Goal: Information Seeking & Learning: Learn about a topic

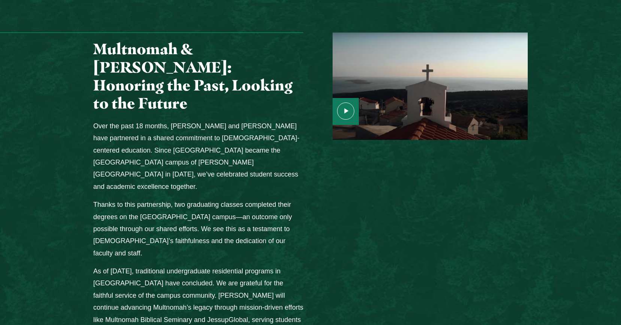
scroll to position [908, 0]
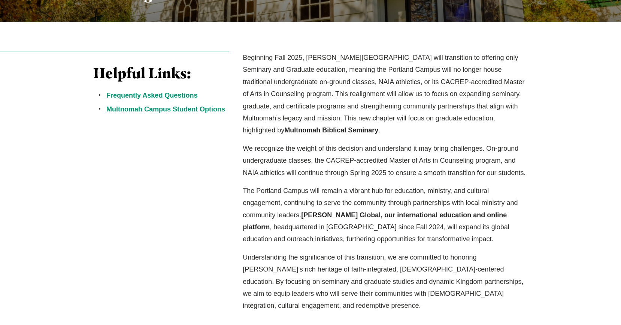
scroll to position [208, 0]
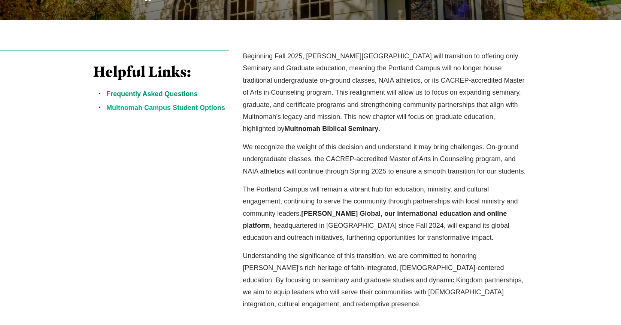
click at [197, 108] on link "Multnomah Campus Student Options" at bounding box center [165, 107] width 119 height 7
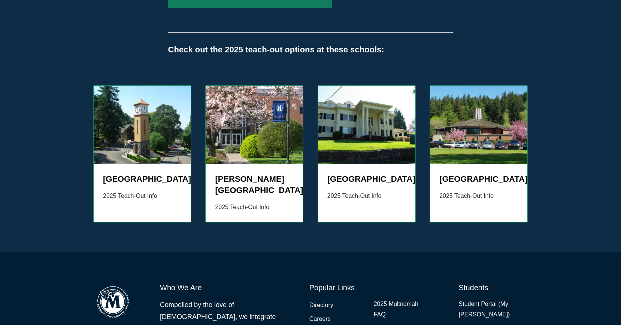
scroll to position [782, 0]
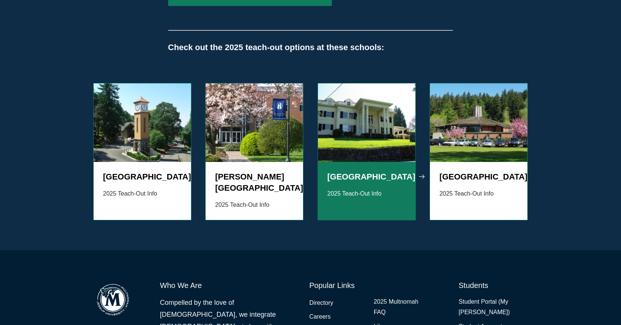
click at [387, 123] on img "Grid" at bounding box center [366, 122] width 97 height 79
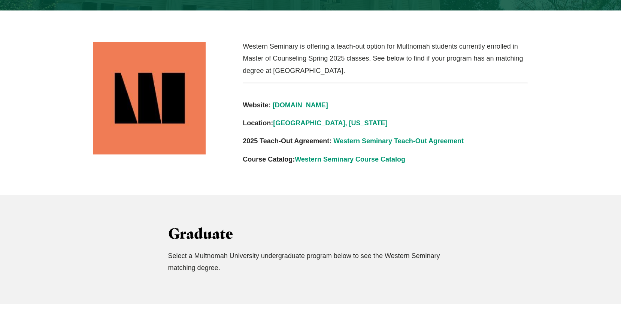
scroll to position [181, 0]
